Goal: Task Accomplishment & Management: Use online tool/utility

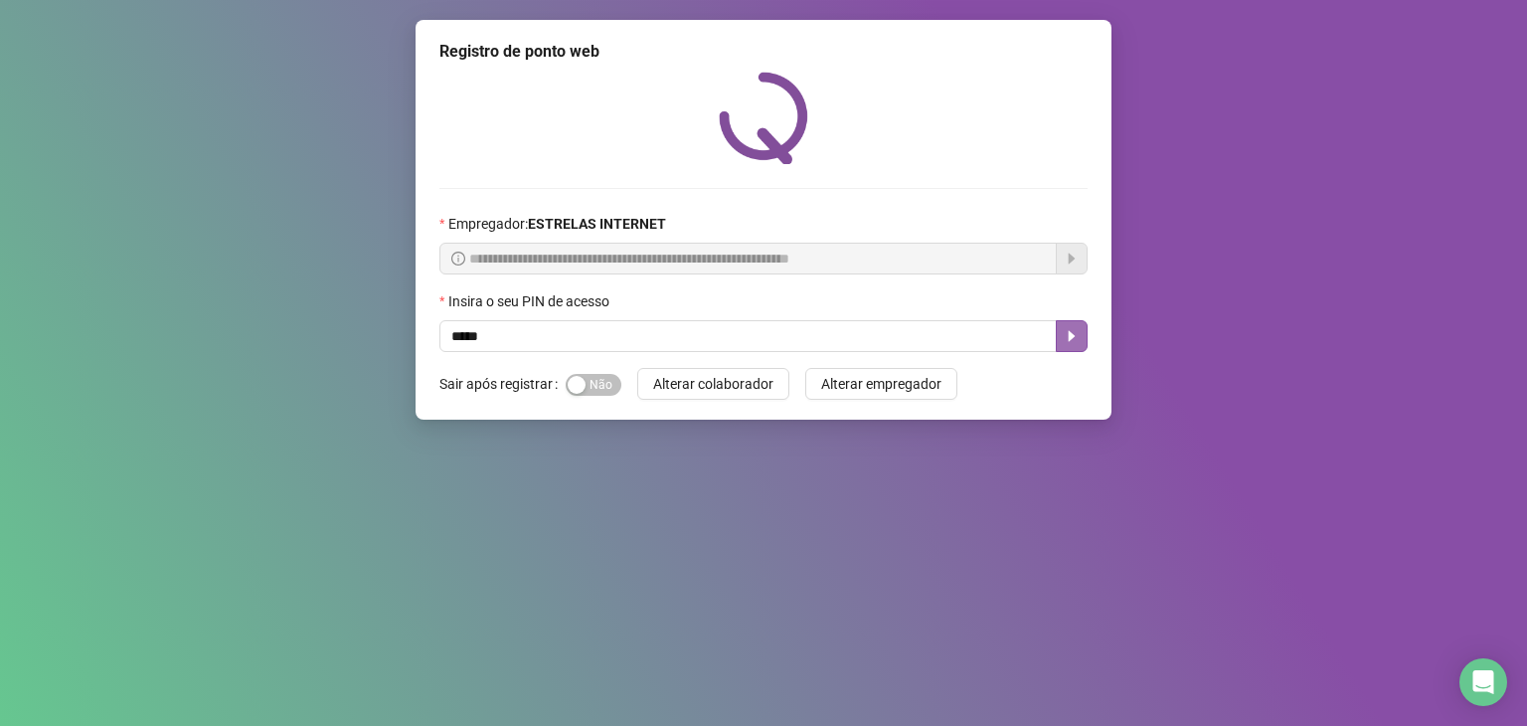
click at [1073, 336] on icon "caret-right" at bounding box center [1072, 336] width 7 height 11
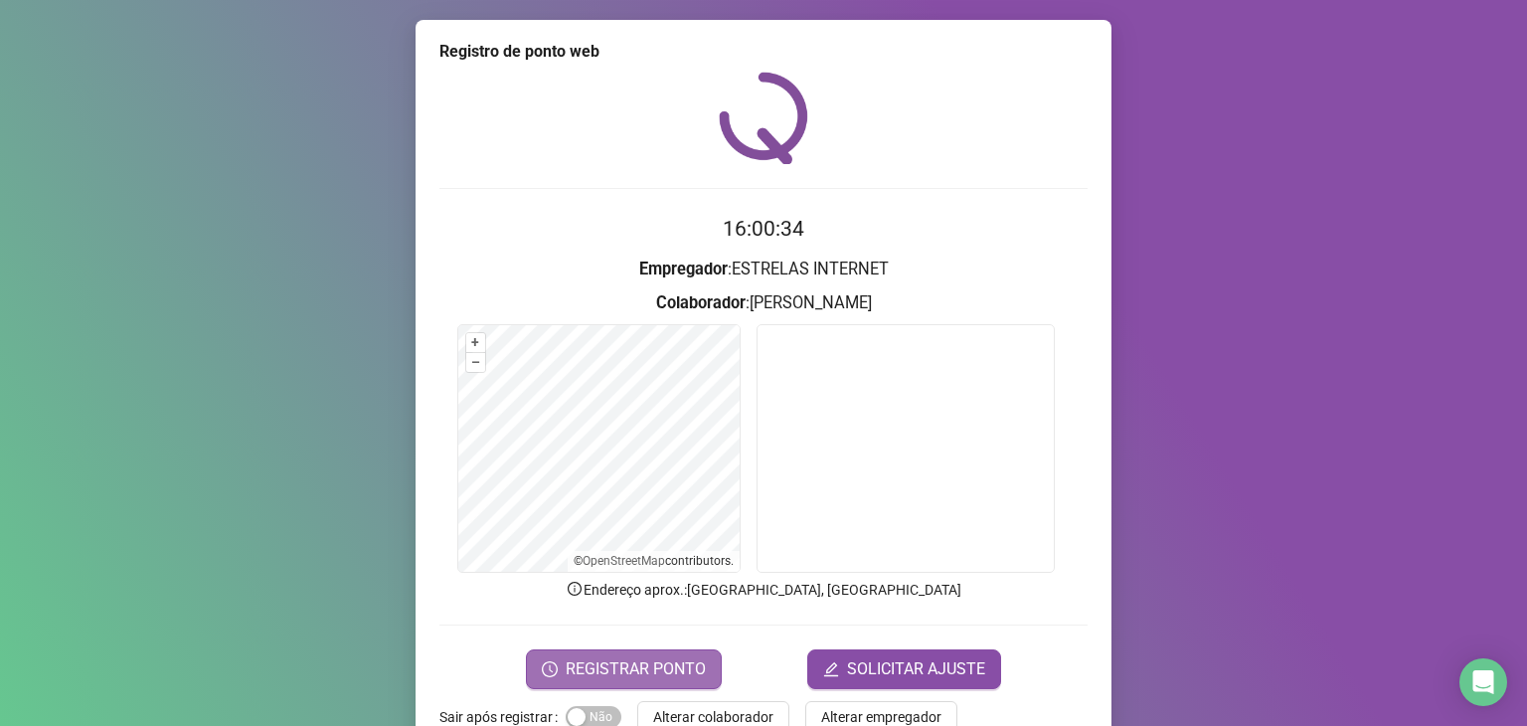
click at [619, 660] on span "REGISTRAR PONTO" at bounding box center [636, 669] width 140 height 24
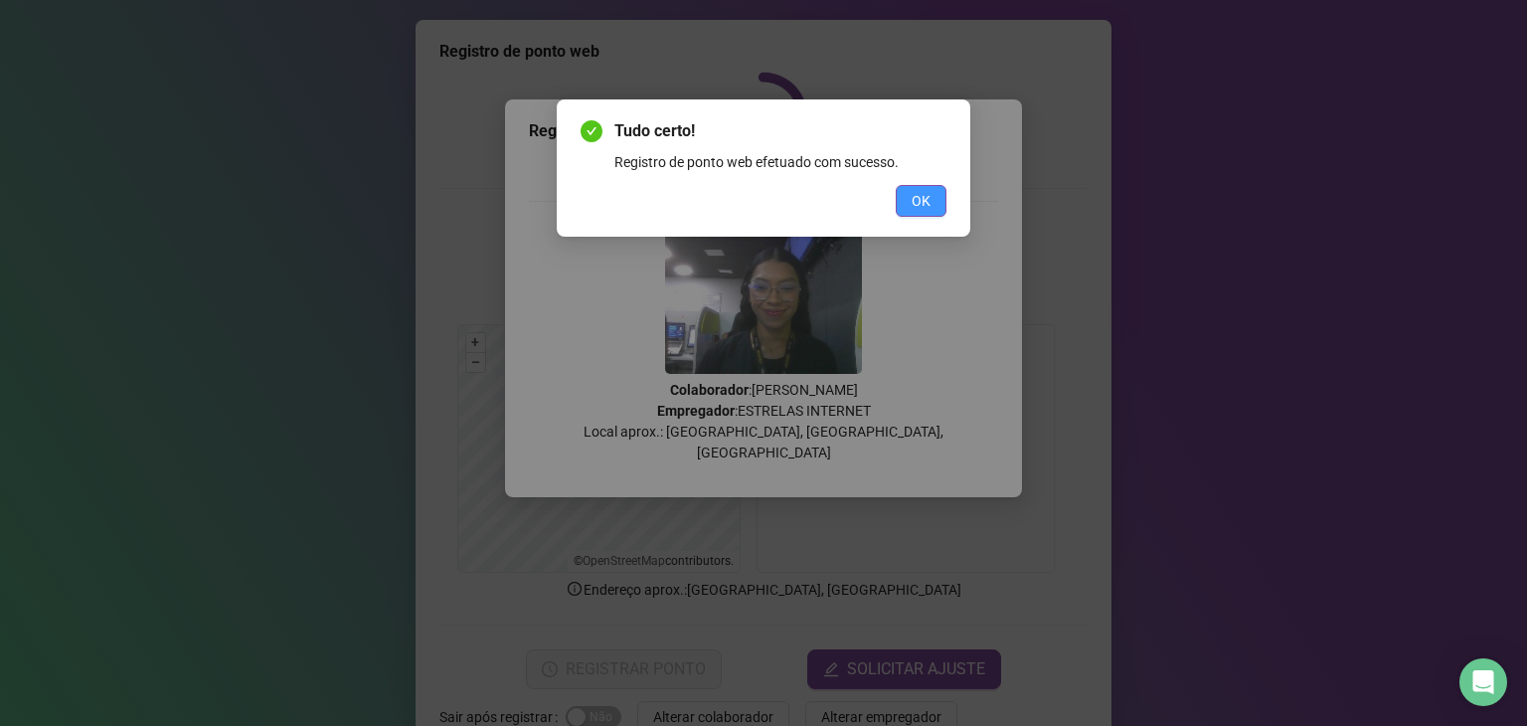
click at [917, 193] on span "OK" at bounding box center [921, 201] width 19 height 22
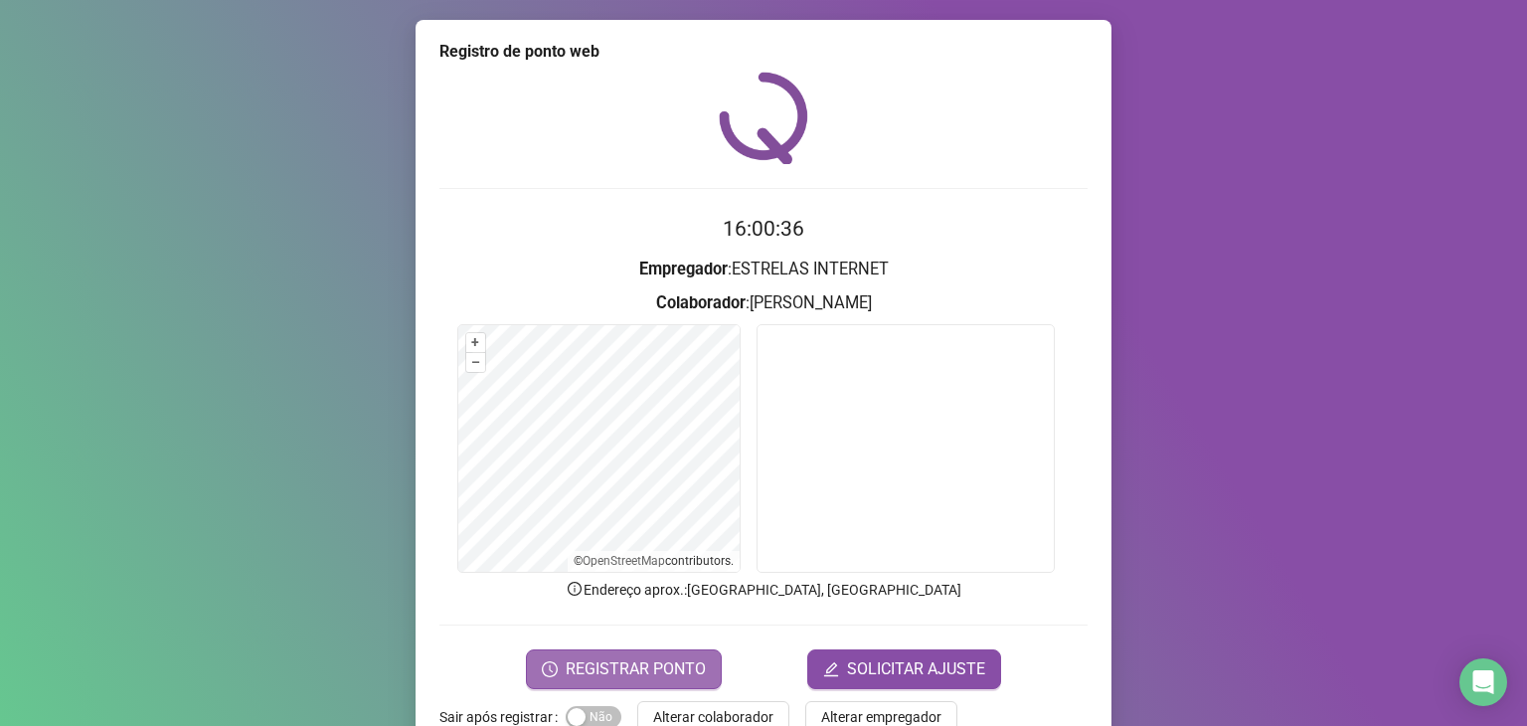
click at [672, 667] on span "REGISTRAR PONTO" at bounding box center [636, 669] width 140 height 24
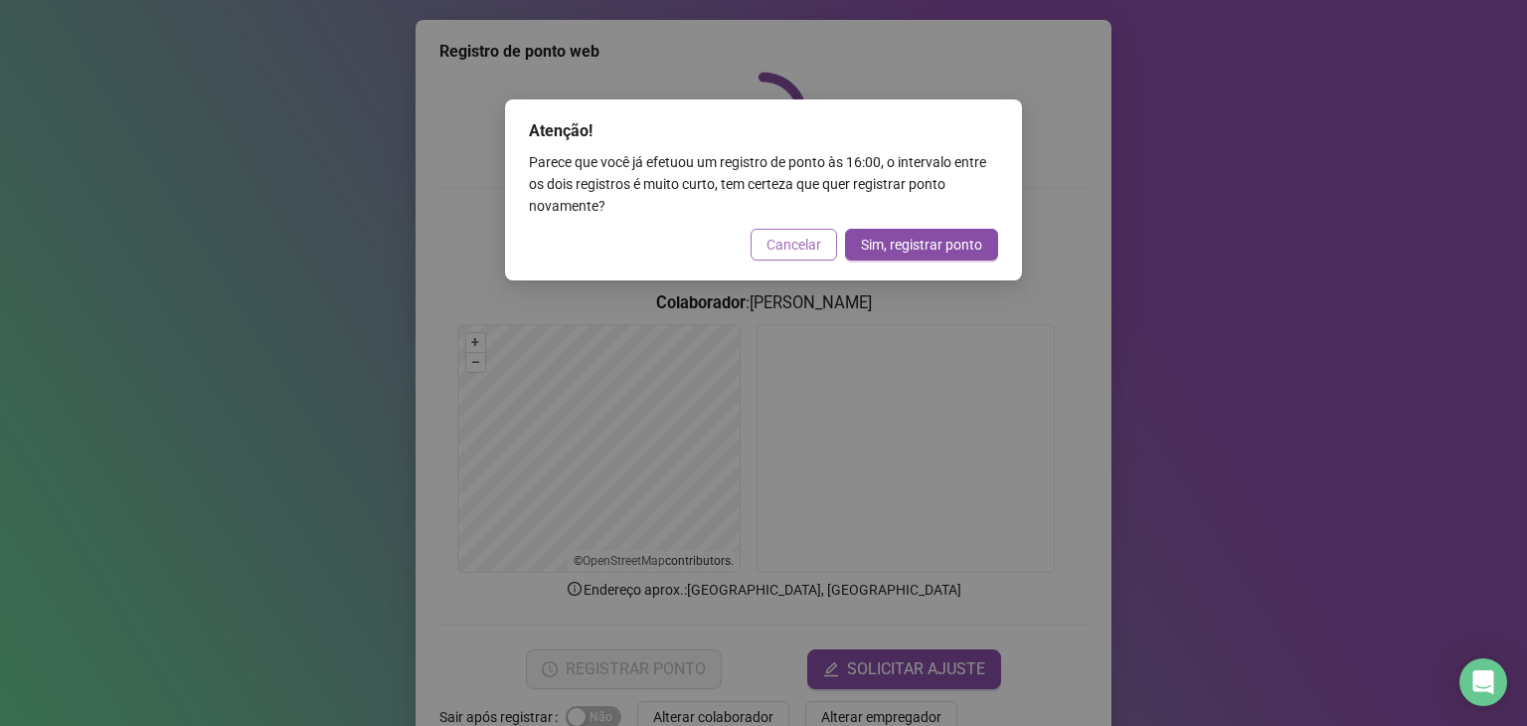
click at [783, 241] on span "Cancelar" at bounding box center [793, 245] width 55 height 22
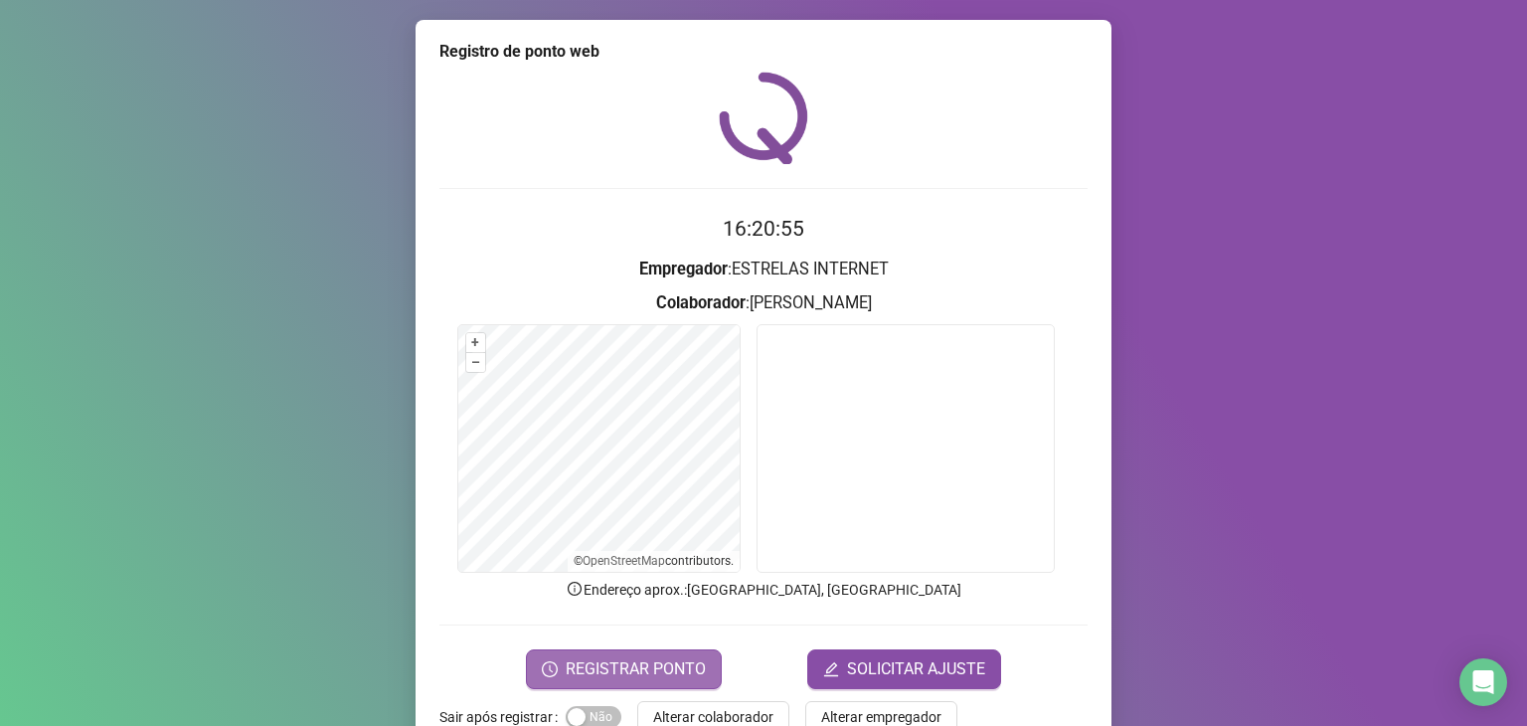
click at [657, 667] on span "REGISTRAR PONTO" at bounding box center [636, 669] width 140 height 24
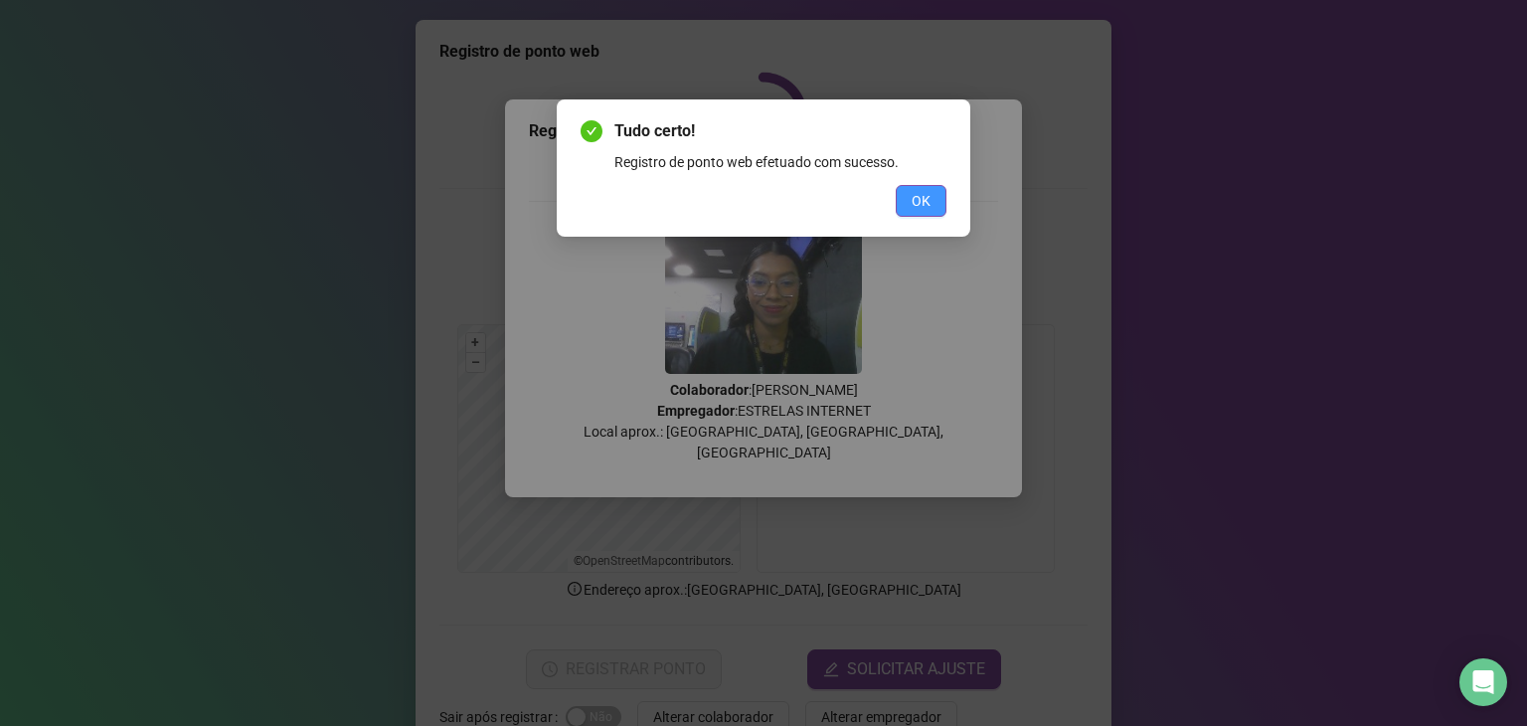
click at [927, 203] on span "OK" at bounding box center [921, 201] width 19 height 22
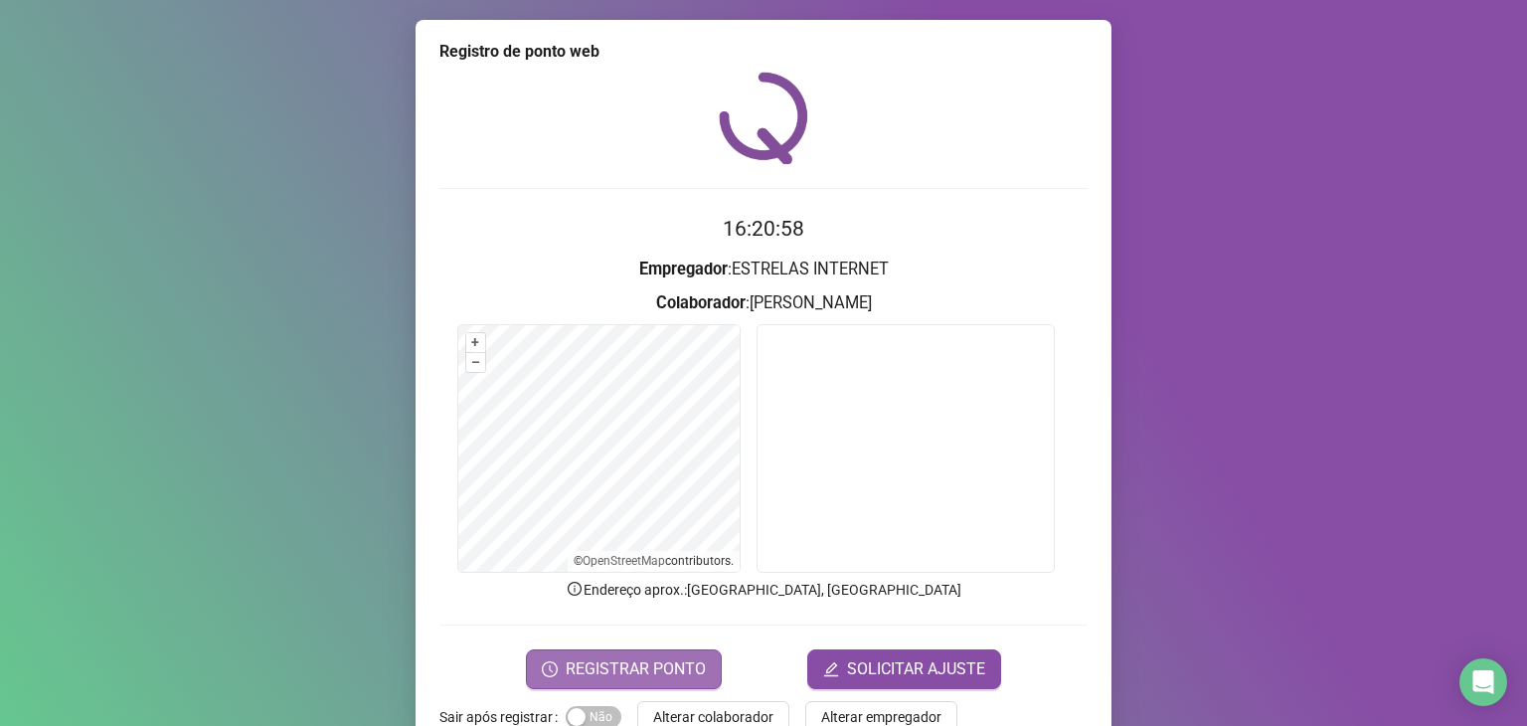
click at [659, 659] on span "REGISTRAR PONTO" at bounding box center [636, 669] width 140 height 24
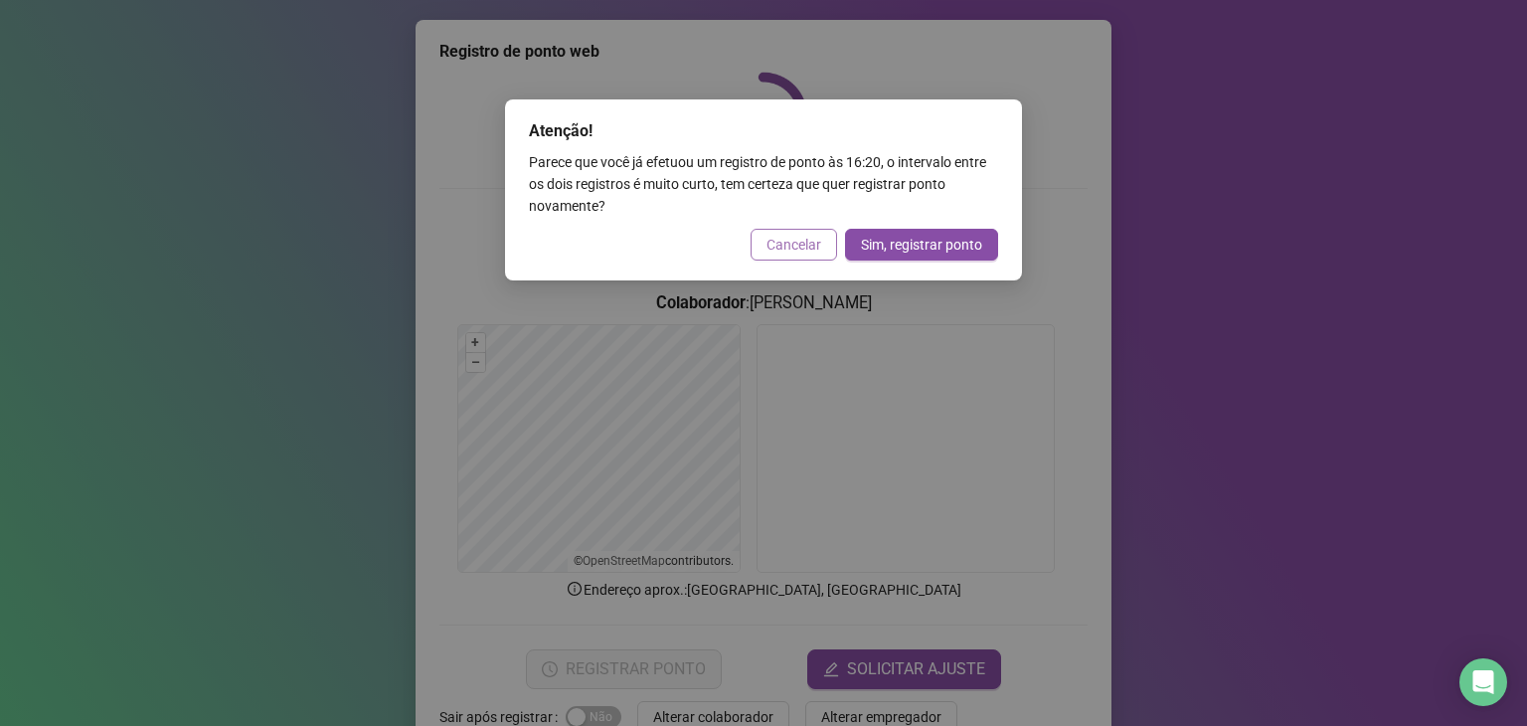
click at [793, 241] on span "Cancelar" at bounding box center [793, 245] width 55 height 22
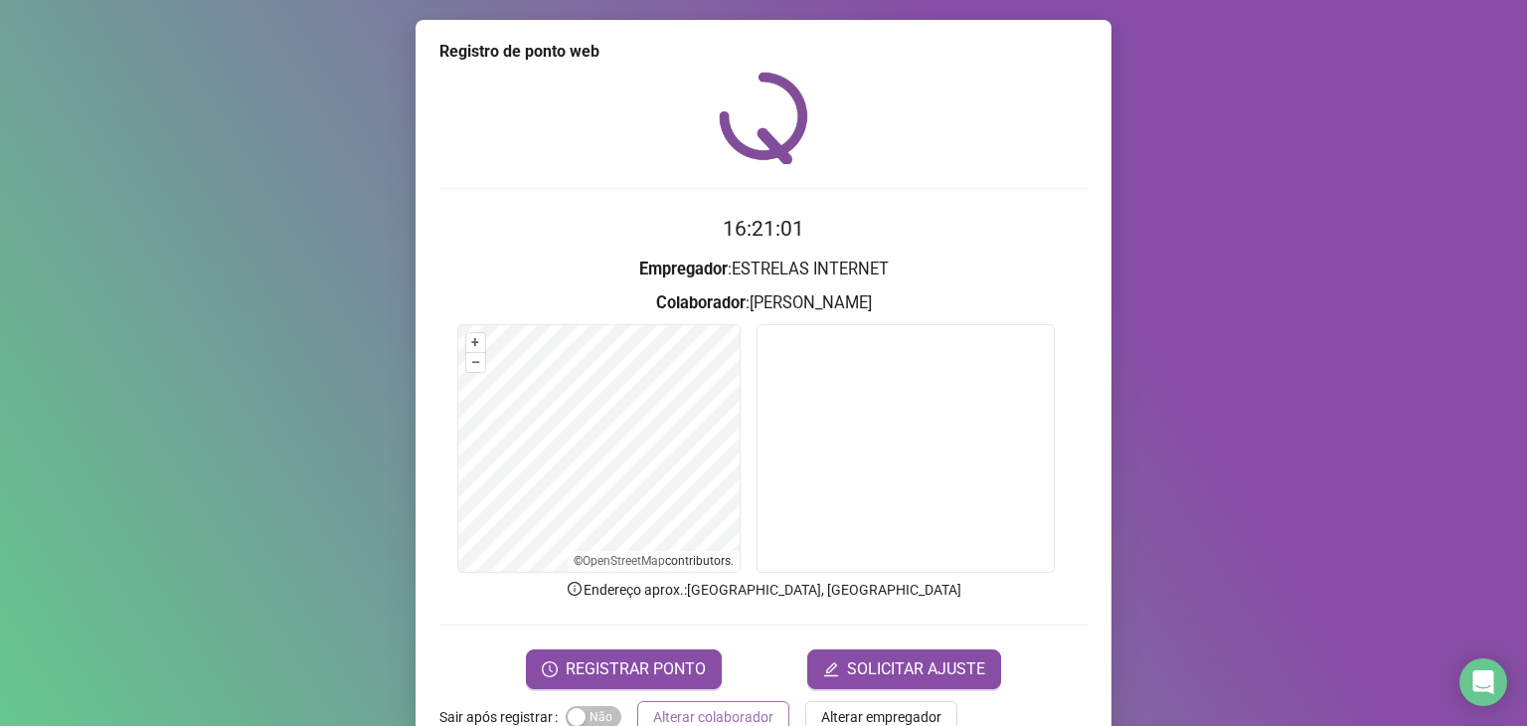
click at [737, 713] on span "Alterar colaborador" at bounding box center [713, 717] width 120 height 22
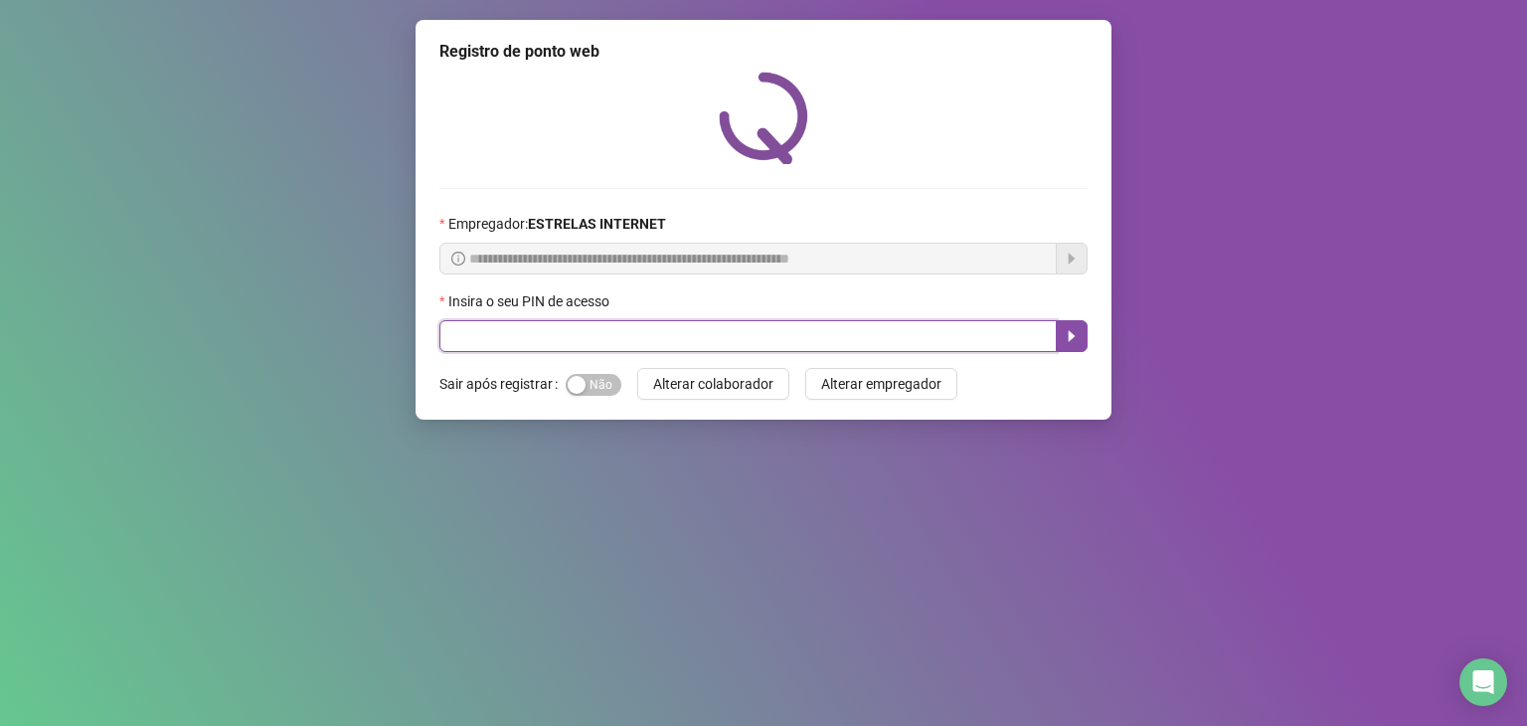
click at [702, 333] on input "text" at bounding box center [747, 336] width 617 height 32
type input "*****"
